Goal: Information Seeking & Learning: Check status

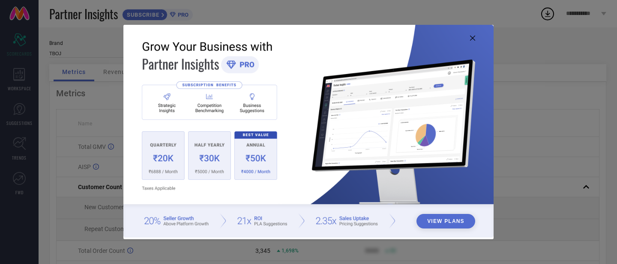
click at [473, 37] on icon at bounding box center [472, 38] width 5 height 5
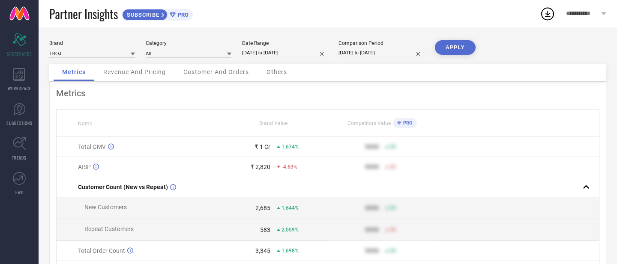
click at [267, 49] on input "[DATE] to [DATE]" at bounding box center [285, 52] width 86 height 9
select select "3"
select select "2025"
select select "4"
select select "2025"
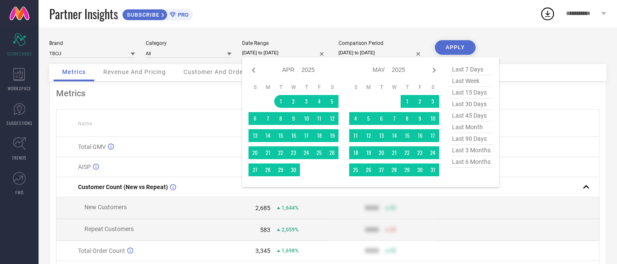
click at [472, 93] on span "last 15 days" at bounding box center [471, 93] width 43 height 12
type input "04-09-2025 to 18-09-2025"
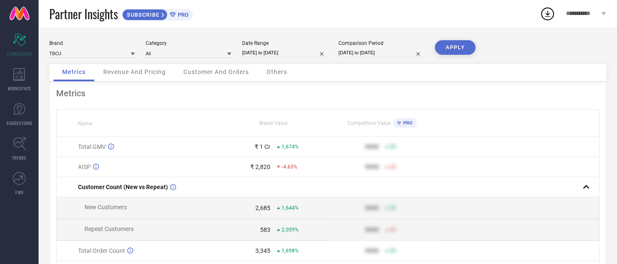
click at [258, 50] on input "04-09-2025 to 18-09-2025" at bounding box center [285, 52] width 86 height 9
select select "8"
select select "2025"
select select "9"
select select "2025"
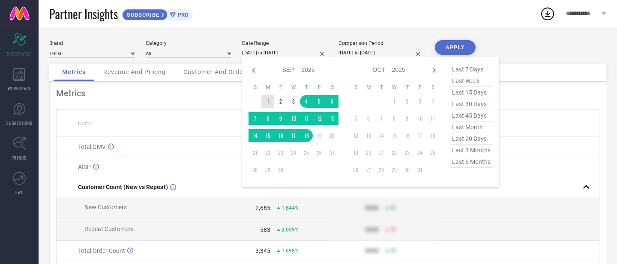
click at [266, 104] on td "1" at bounding box center [267, 101] width 13 height 13
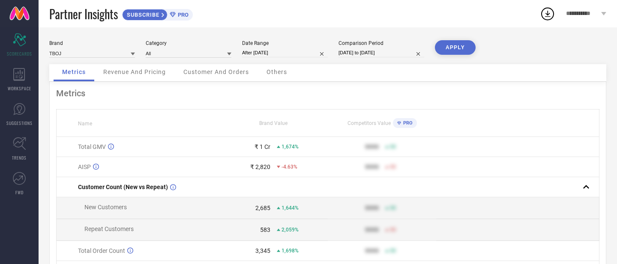
type input "01-09-2025 to 18-09-2025"
click at [463, 51] on button "APPLY" at bounding box center [455, 47] width 41 height 15
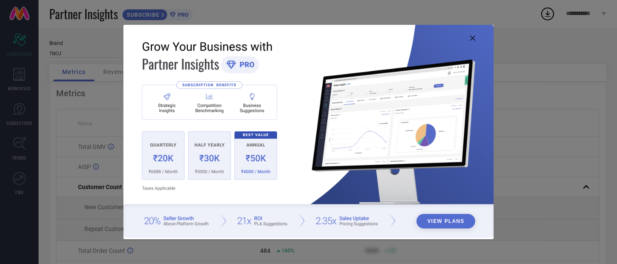
click at [474, 40] on icon at bounding box center [472, 38] width 5 height 5
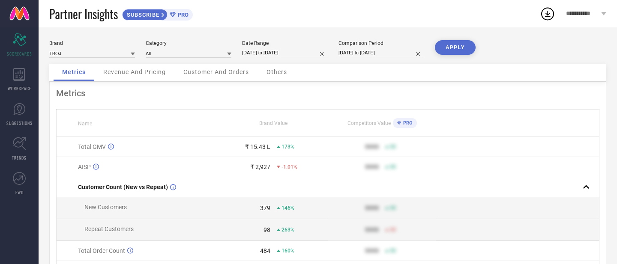
click at [254, 55] on input "[DATE] to [DATE]" at bounding box center [285, 52] width 86 height 9
select select "8"
select select "2025"
select select "9"
select select "2025"
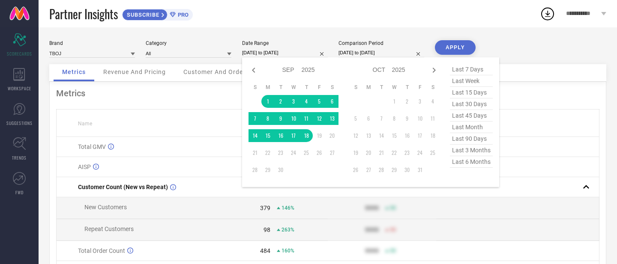
click at [209, 111] on th "Name" at bounding box center [138, 123] width 163 height 27
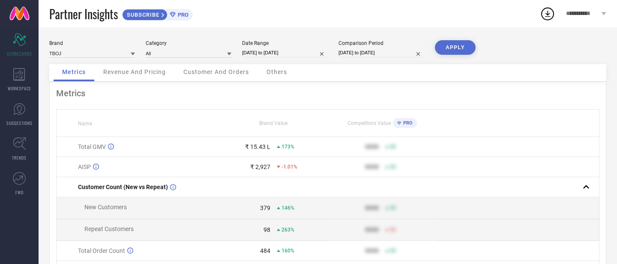
click at [281, 52] on input "01-09-2025 to 18-09-2025" at bounding box center [285, 52] width 86 height 9
select select "8"
select select "2025"
select select "9"
select select "2025"
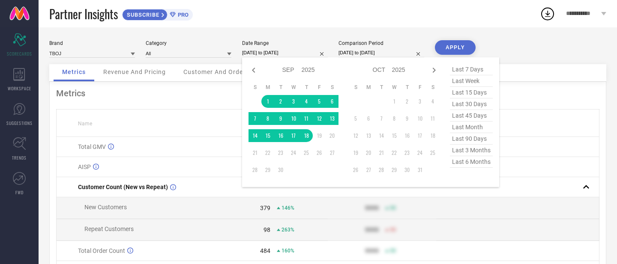
click at [197, 131] on th "Name" at bounding box center [138, 123] width 163 height 27
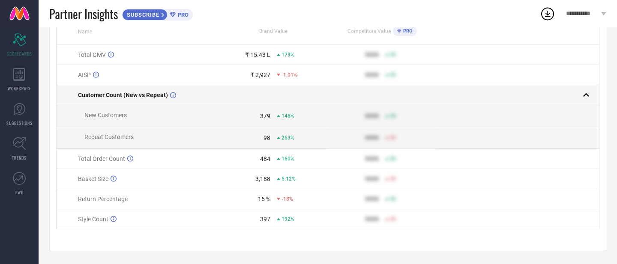
scroll to position [72, 0]
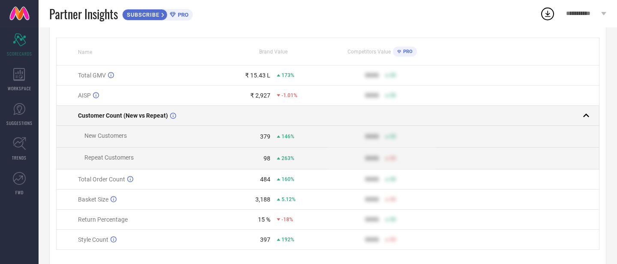
click at [152, 113] on td "Customer Count (New vs Repeat)" at bounding box center [138, 116] width 163 height 20
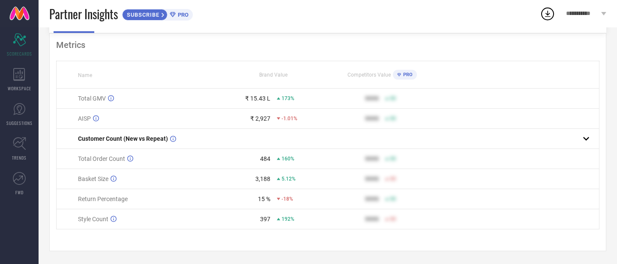
click at [114, 161] on span "Total Order Count" at bounding box center [101, 158] width 47 height 7
click at [89, 176] on span "Basket Size" at bounding box center [93, 179] width 30 height 7
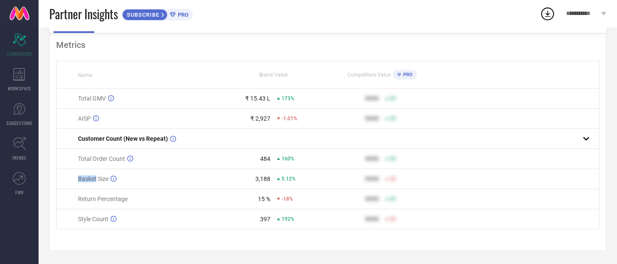
click at [89, 176] on span "Basket Size" at bounding box center [93, 179] width 30 height 7
click at [92, 196] on span "Return Percentage" at bounding box center [103, 199] width 50 height 7
click at [86, 220] on span "Style Count" at bounding box center [93, 219] width 30 height 7
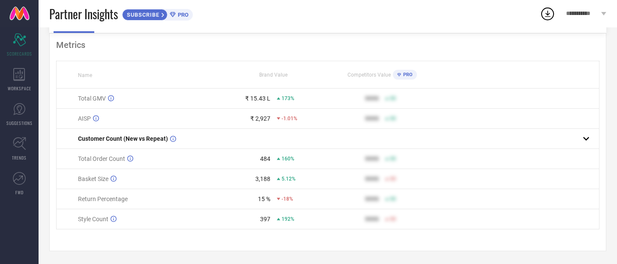
click at [86, 220] on span "Style Count" at bounding box center [93, 219] width 30 height 7
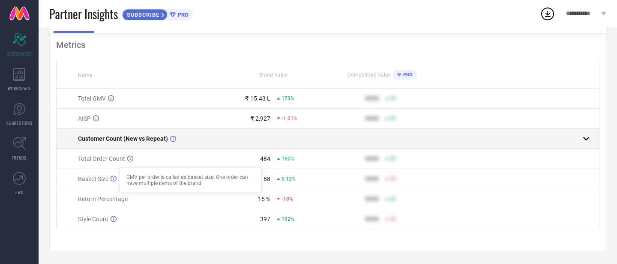
scroll to position [0, 0]
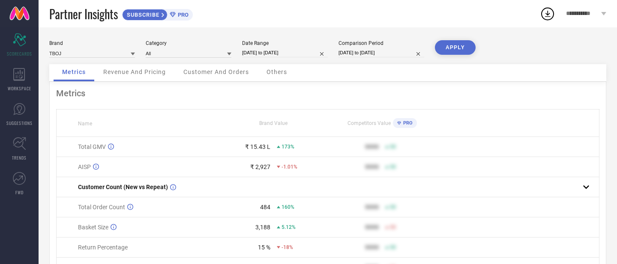
click at [153, 71] on span "Revenue And Pricing" at bounding box center [134, 72] width 63 height 7
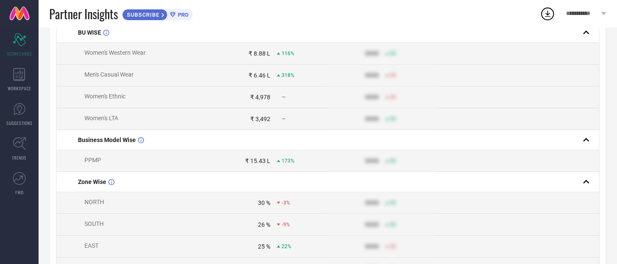
scroll to position [134, 0]
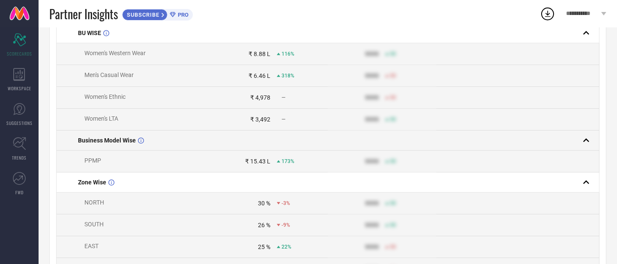
click at [121, 140] on span "Business Model Wise" at bounding box center [107, 140] width 58 height 7
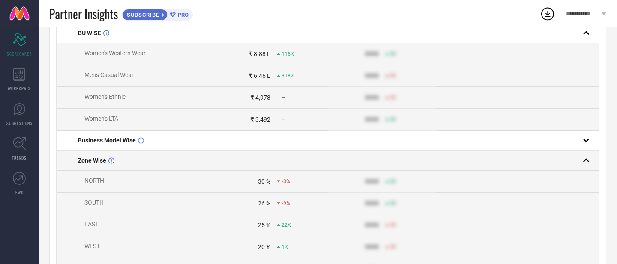
click at [102, 163] on span "Zone Wise" at bounding box center [92, 160] width 28 height 7
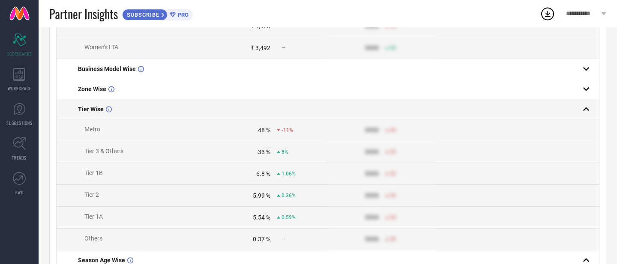
click at [86, 116] on td "Tier Wise" at bounding box center [138, 109] width 163 height 20
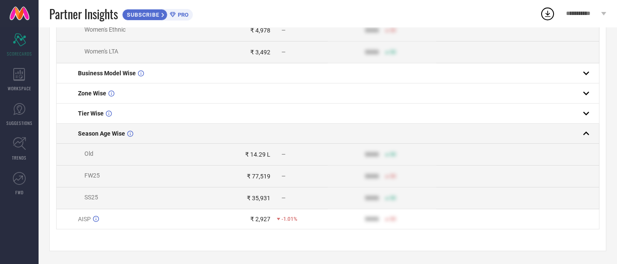
click at [110, 133] on span "Season Age Wise" at bounding box center [101, 133] width 47 height 7
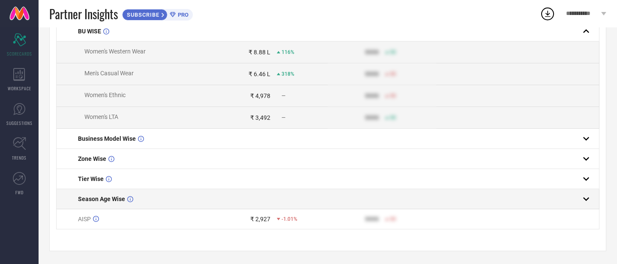
scroll to position [139, 0]
click at [103, 201] on span "Season Age Wise" at bounding box center [101, 199] width 47 height 7
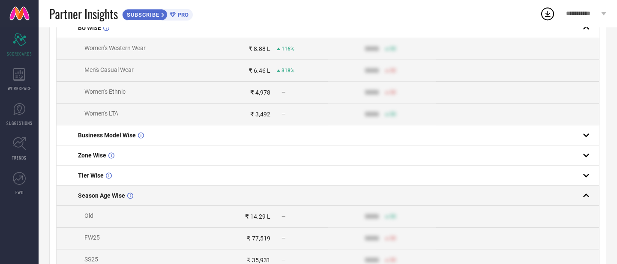
click at [109, 206] on td "Season Age Wise" at bounding box center [138, 196] width 163 height 20
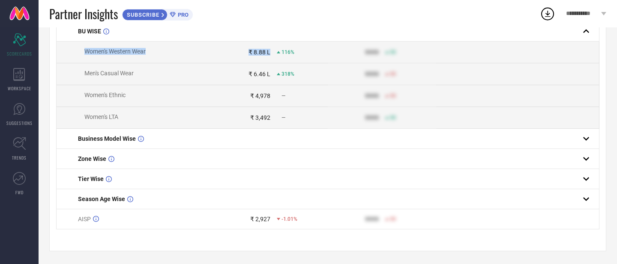
drag, startPoint x: 93, startPoint y: 202, endPoint x: 120, endPoint y: 40, distance: 164.3
click at [120, 40] on tbody "Total GMV ₹ 15.43 L 173% 9999 50 BU WISE Women's Western Wear ₹ 8.88 L 116% 999…" at bounding box center [328, 115] width 543 height 228
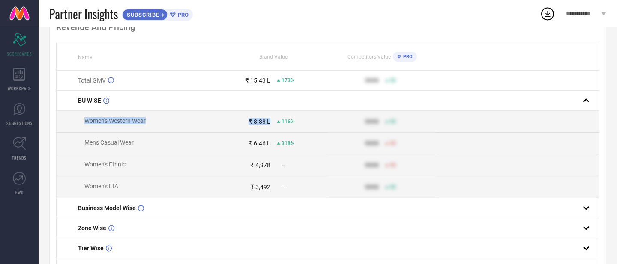
scroll to position [68, 0]
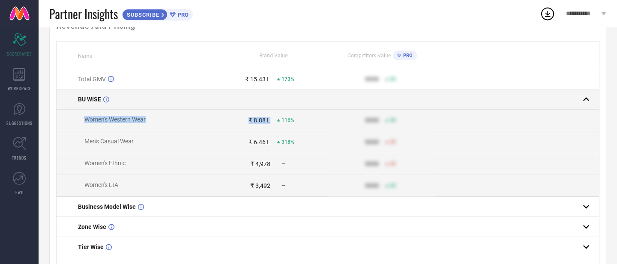
click at [95, 103] on span "BU WISE" at bounding box center [89, 99] width 23 height 7
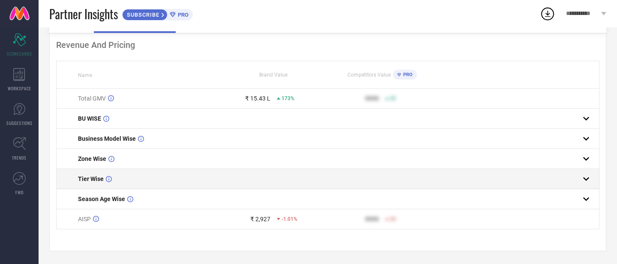
scroll to position [0, 0]
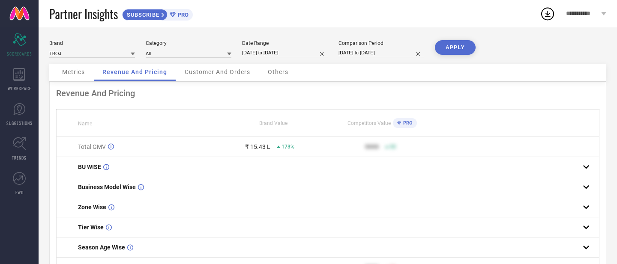
click at [189, 82] on div "Metrics Revenue And Pricing Customer And Orders Others" at bounding box center [327, 73] width 557 height 18
click at [200, 77] on div "Customer And Orders" at bounding box center [217, 72] width 83 height 17
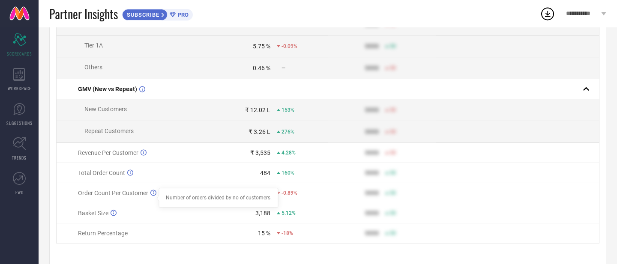
scroll to position [392, 0]
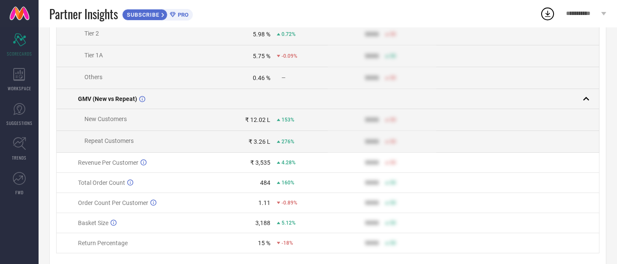
click at [112, 99] on td "GMV (New vs Repeat)" at bounding box center [138, 99] width 163 height 20
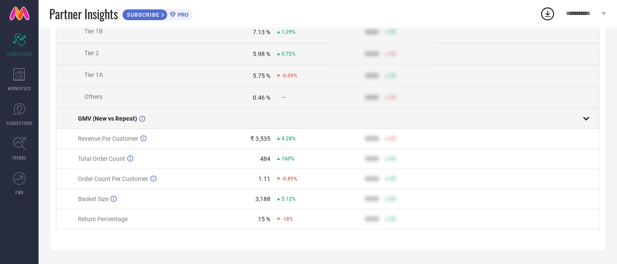
scroll to position [378, 0]
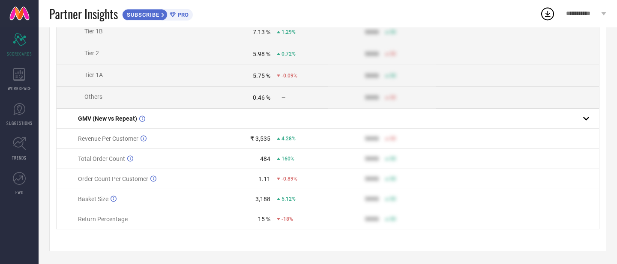
click at [119, 141] on td "Revenue Per Customer" at bounding box center [138, 139] width 163 height 20
click at [116, 139] on span "Revenue Per Customer" at bounding box center [108, 138] width 60 height 7
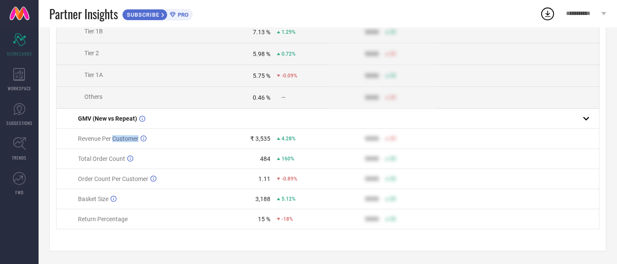
click at [116, 139] on span "Revenue Per Customer" at bounding box center [108, 138] width 60 height 7
click at [101, 161] on span "Total Order Count" at bounding box center [101, 158] width 47 height 7
click at [103, 181] on td "Order Count Per Customer" at bounding box center [138, 179] width 163 height 20
click at [103, 181] on span "Order Count Per Customer" at bounding box center [113, 179] width 70 height 7
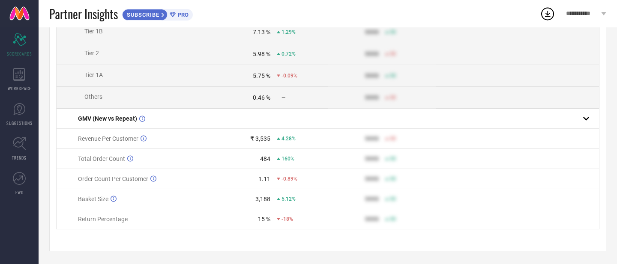
click at [103, 181] on span "Order Count Per Customer" at bounding box center [113, 179] width 70 height 7
click at [87, 197] on span "Basket Size" at bounding box center [93, 199] width 30 height 7
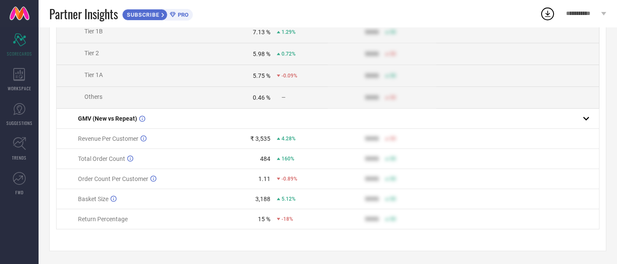
click at [87, 221] on span "Return Percentage" at bounding box center [103, 219] width 50 height 7
click at [92, 216] on span "Return Percentage" at bounding box center [103, 219] width 50 height 7
click at [90, 195] on td "Basket Size" at bounding box center [138, 199] width 163 height 20
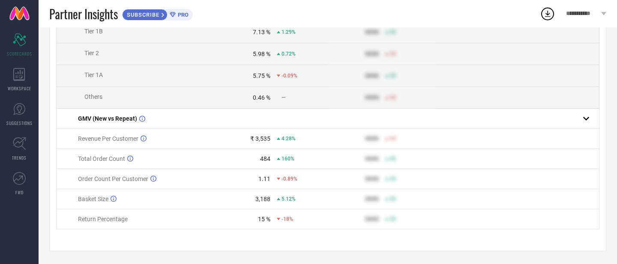
click at [90, 195] on td "Basket Size" at bounding box center [138, 199] width 163 height 20
click at [97, 177] on span "Order Count Per Customer" at bounding box center [113, 179] width 70 height 7
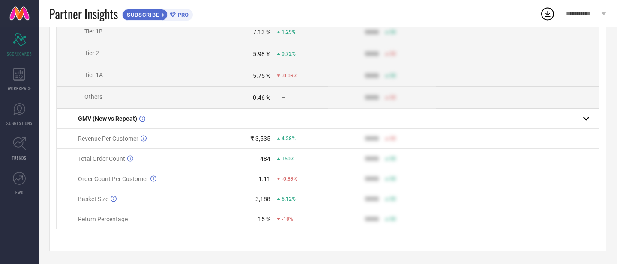
click at [99, 156] on span "Total Order Count" at bounding box center [101, 158] width 47 height 7
click at [103, 137] on span "Revenue Per Customer" at bounding box center [108, 138] width 60 height 7
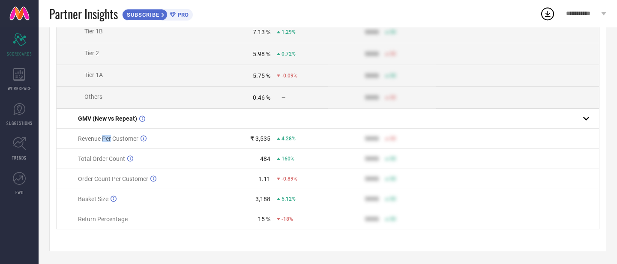
click at [103, 137] on span "Revenue Per Customer" at bounding box center [108, 138] width 60 height 7
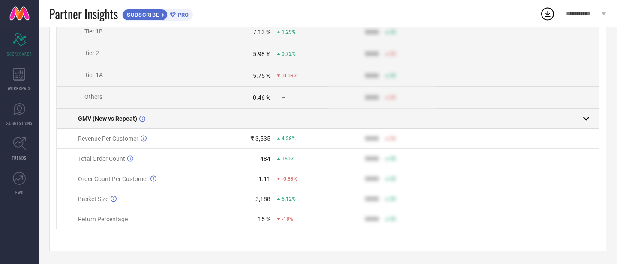
click at [105, 113] on td "GMV (New vs Repeat)" at bounding box center [138, 119] width 163 height 20
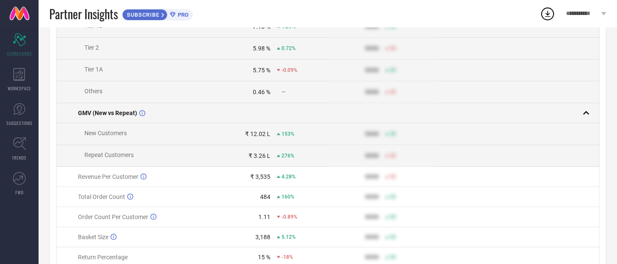
click at [101, 115] on span "GMV (New vs Repeat)" at bounding box center [107, 113] width 59 height 7
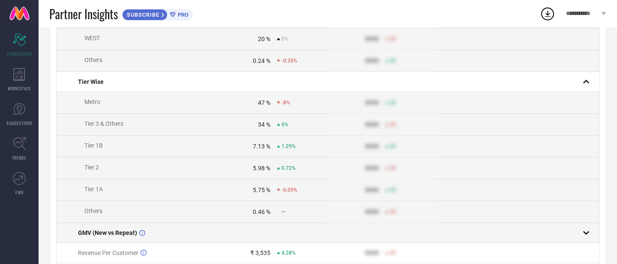
scroll to position [233, 0]
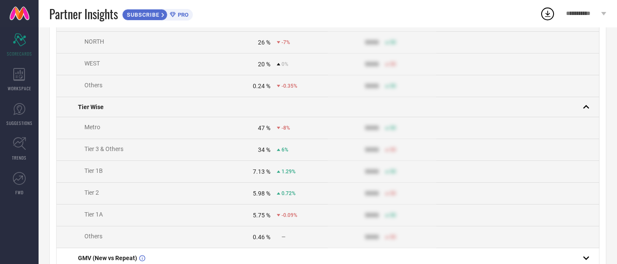
click at [99, 102] on td "Tier Wise" at bounding box center [138, 107] width 163 height 20
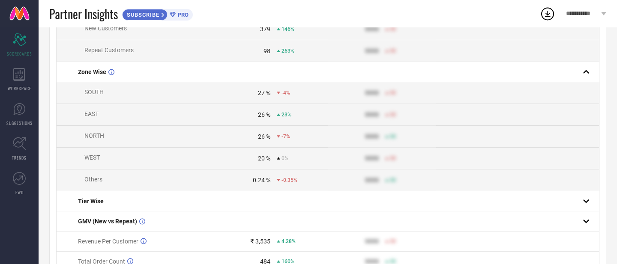
scroll to position [138, 0]
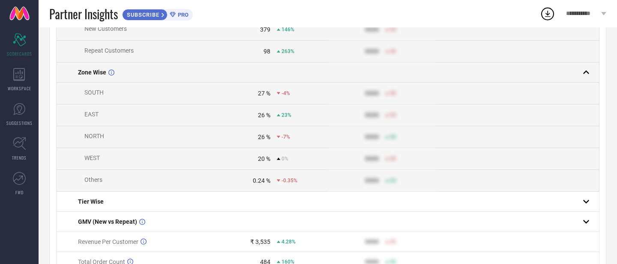
click at [93, 80] on td "Zone Wise" at bounding box center [138, 73] width 163 height 20
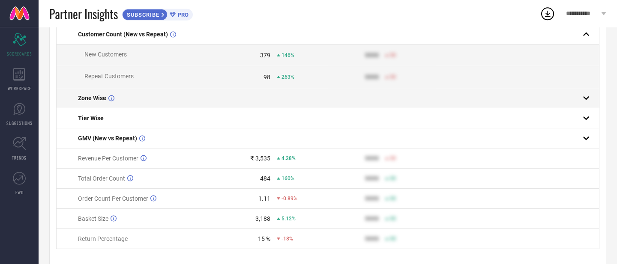
scroll to position [103, 0]
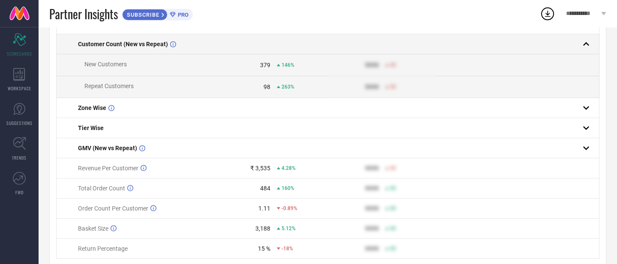
click at [94, 40] on td "Customer Count (New vs Repeat)" at bounding box center [138, 44] width 163 height 20
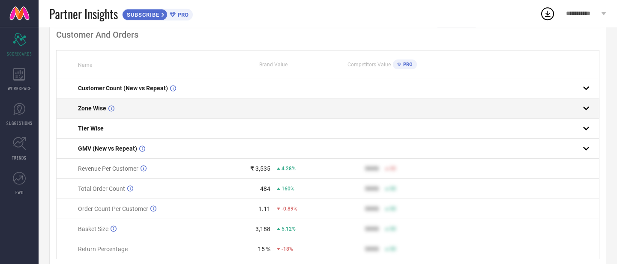
scroll to position [56, 0]
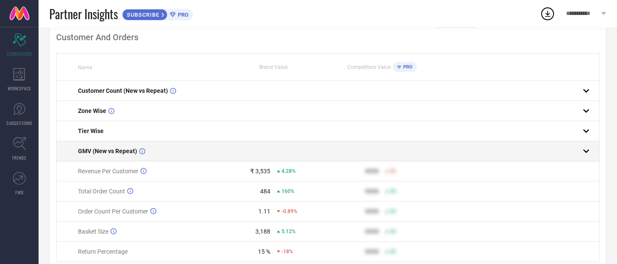
click at [126, 154] on span "GMV (New vs Repeat)" at bounding box center [107, 151] width 59 height 7
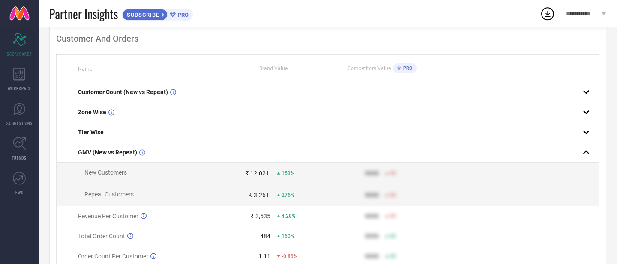
scroll to position [53, 0]
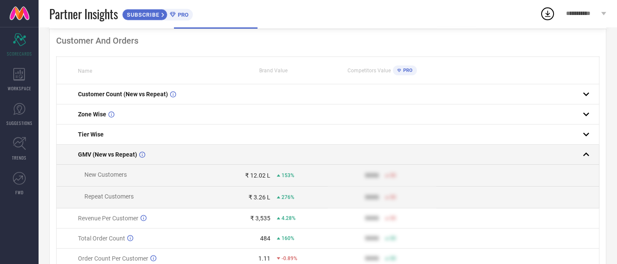
click at [108, 162] on td "GMV (New vs Repeat)" at bounding box center [138, 155] width 163 height 20
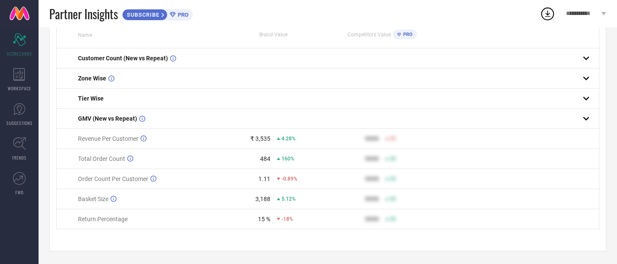
scroll to position [0, 0]
